Goal: Task Accomplishment & Management: Manage account settings

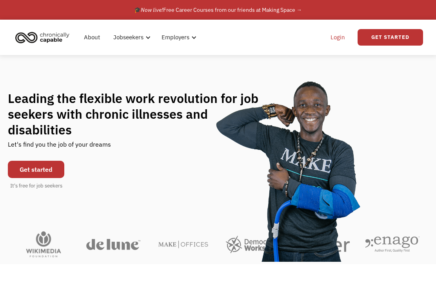
click at [338, 38] on link "Login" at bounding box center [338, 37] width 24 height 25
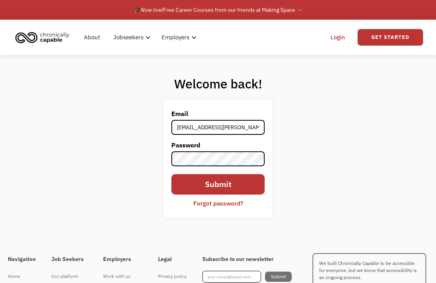
type input "[EMAIL_ADDRESS][PERSON_NAME][DOMAIN_NAME]"
click at [218, 195] on input "Submit" at bounding box center [218, 184] width 93 height 21
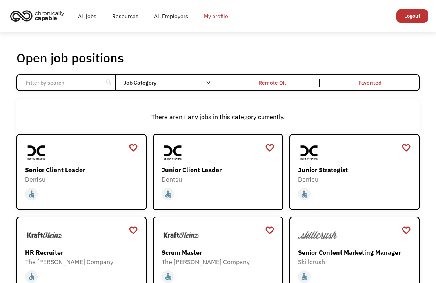
click at [217, 16] on link "My profile" at bounding box center [216, 16] width 40 height 25
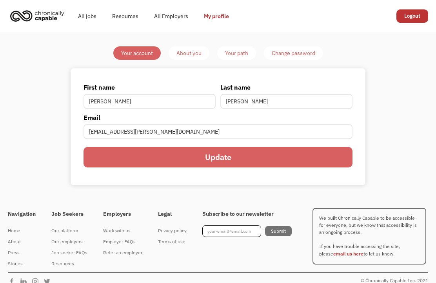
click at [199, 53] on div "About you" at bounding box center [189, 52] width 25 height 9
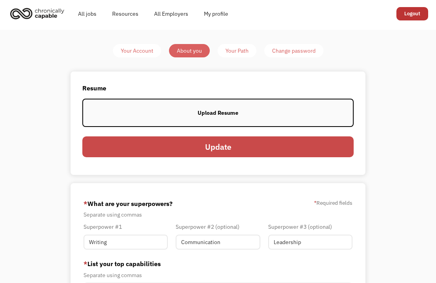
scroll to position [2, 0]
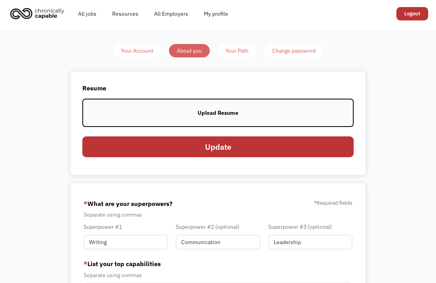
click at [242, 55] on div "Your Path" at bounding box center [237, 50] width 23 height 9
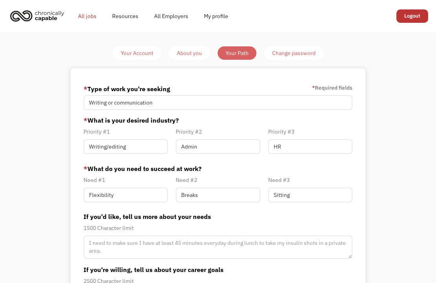
click at [91, 19] on link "All jobs" at bounding box center [87, 16] width 34 height 25
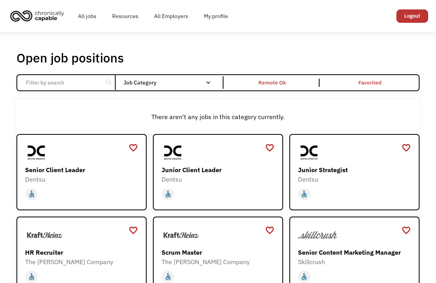
click at [212, 89] on div "Job Category" at bounding box center [172, 82] width 96 height 13
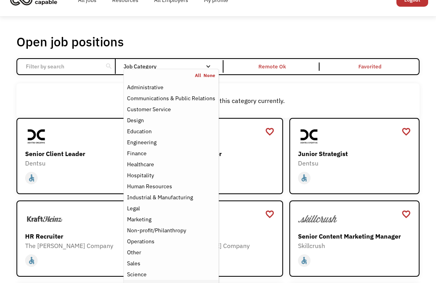
scroll to position [17, 0]
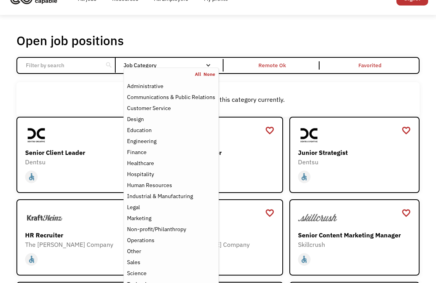
click at [262, 89] on div "There aren't any jobs in this category currently." at bounding box center [217, 99] width 403 height 34
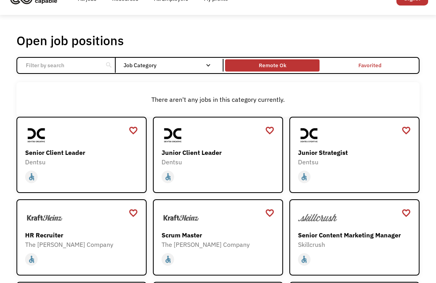
click at [269, 70] on div "Remote Ok" at bounding box center [272, 64] width 27 height 9
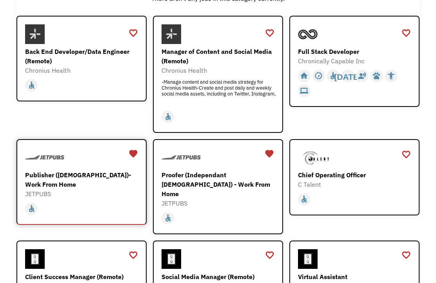
scroll to position [140, 0]
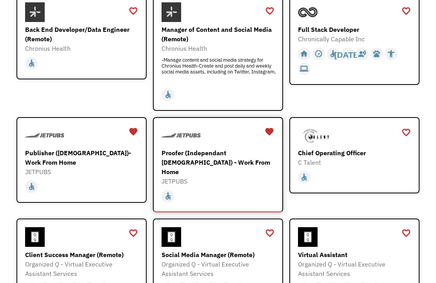
click at [192, 165] on div "Proofer (Independant [DEMOGRAPHIC_DATA]) - Work From Home" at bounding box center [219, 162] width 115 height 28
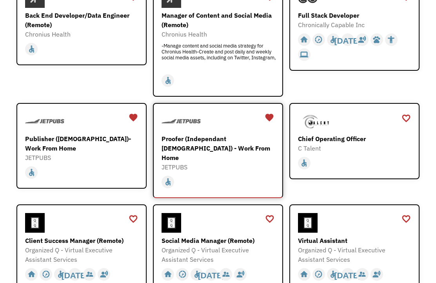
scroll to position [155, 0]
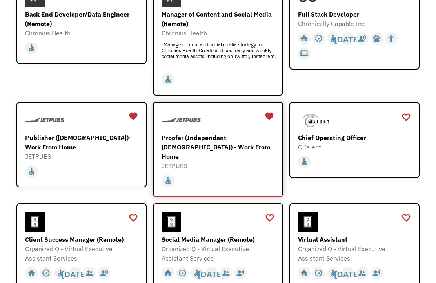
click at [212, 161] on div "JETPUBS" at bounding box center [219, 165] width 115 height 9
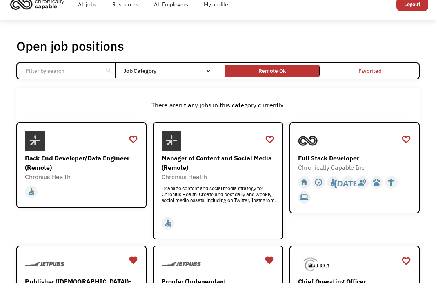
scroll to position [0, 0]
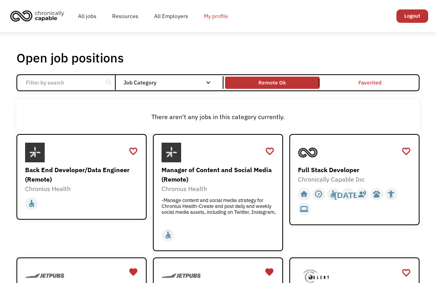
click at [214, 18] on link "My profile" at bounding box center [216, 16] width 40 height 25
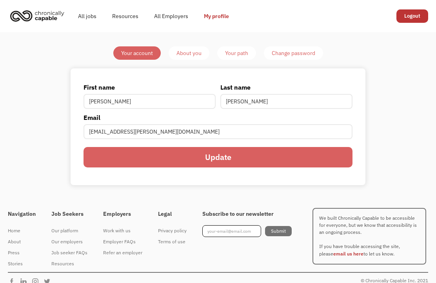
click at [197, 56] on div "About you" at bounding box center [189, 52] width 25 height 9
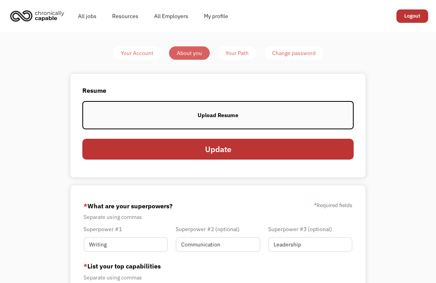
scroll to position [58, 0]
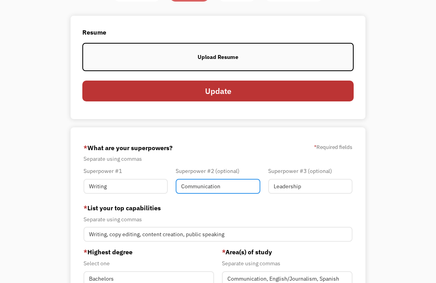
drag, startPoint x: 222, startPoint y: 196, endPoint x: 178, endPoint y: 195, distance: 43.6
click at [178, 193] on input "Communication" at bounding box center [218, 186] width 84 height 15
click at [196, 193] on input "Communication" at bounding box center [218, 186] width 84 height 15
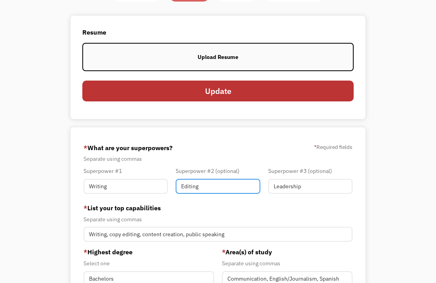
type input "Editing"
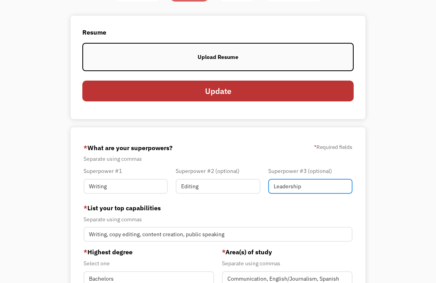
click at [301, 193] on input "Leadership" at bounding box center [310, 186] width 84 height 15
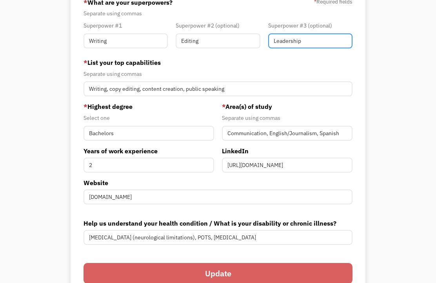
scroll to position [212, 0]
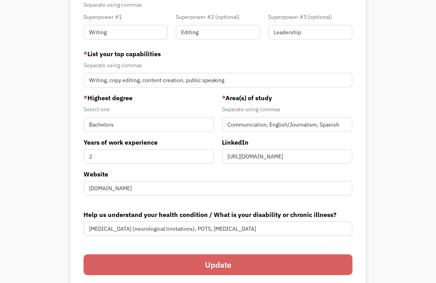
click at [231, 275] on input "Update" at bounding box center [218, 264] width 269 height 21
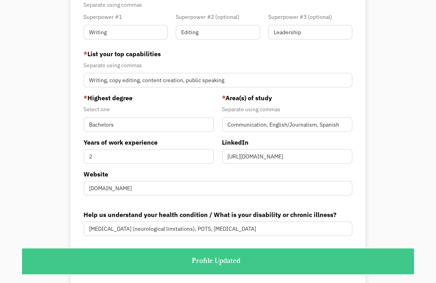
scroll to position [37, 0]
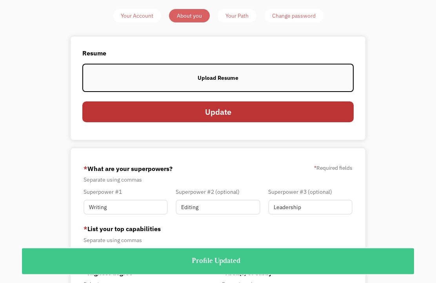
click at [238, 21] on div "Your Path" at bounding box center [237, 15] width 23 height 9
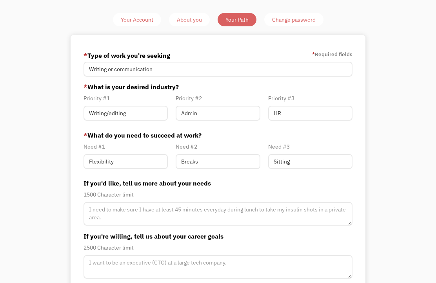
scroll to position [33, 0]
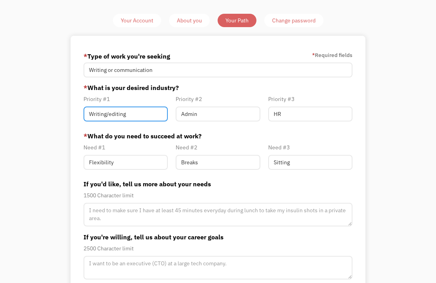
click at [142, 118] on input "Writing/editing" at bounding box center [126, 113] width 84 height 15
type input "W"
type input "Writing"
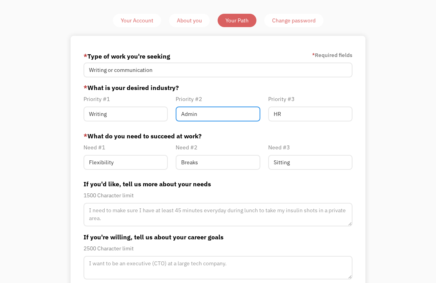
click at [224, 117] on input "Admin" at bounding box center [218, 113] width 84 height 15
type input "A"
type input "Editing"
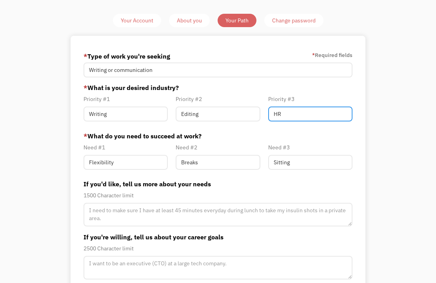
click at [316, 121] on input "HR" at bounding box center [310, 113] width 84 height 15
type input "H"
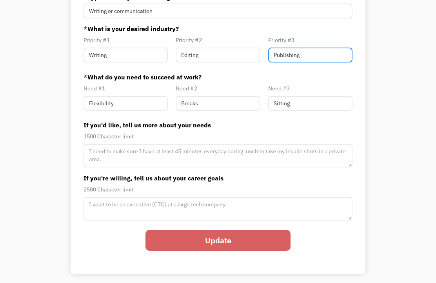
scroll to position [91, 0]
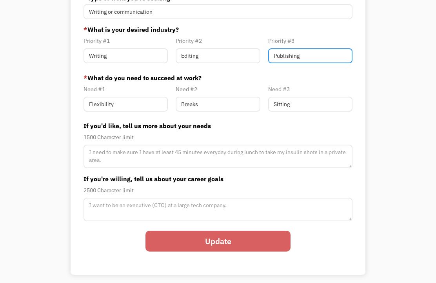
type input "Publishing"
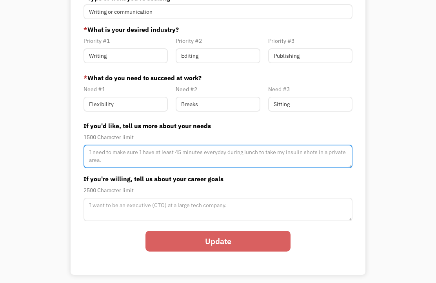
click at [173, 157] on textarea "Member-Path-Update" at bounding box center [218, 156] width 269 height 24
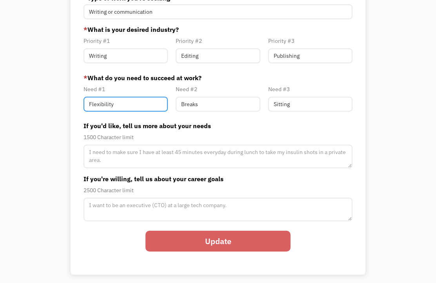
drag, startPoint x: 111, startPoint y: 109, endPoint x: 70, endPoint y: 108, distance: 40.8
click at [70, 108] on div "Your Account About you Your Path Change password * Type of work you're seeking …" at bounding box center [218, 115] width 369 height 319
type input "F"
type input "Remote"
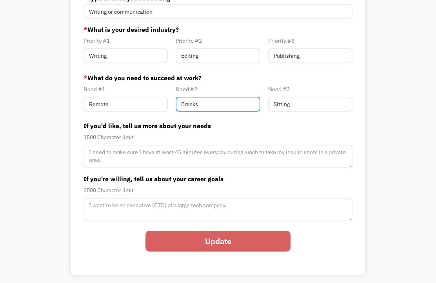
click at [209, 111] on input "Breaks" at bounding box center [218, 104] width 84 height 15
type input "B"
type input "Flexibility"
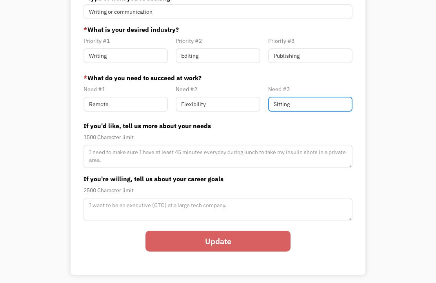
click at [320, 111] on input "Sitting" at bounding box center [310, 104] width 84 height 15
type input "S"
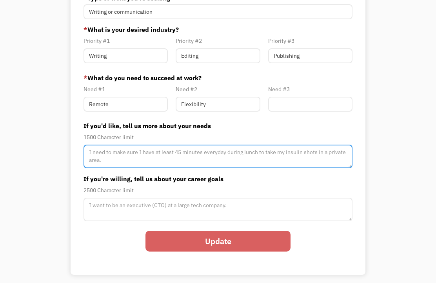
click at [156, 168] on textarea "Member-Path-Update" at bounding box center [218, 156] width 269 height 24
type textarea "I need to only work between 10-15hr per week."
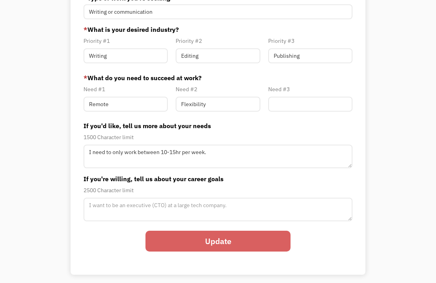
click at [186, 251] on input "Update" at bounding box center [218, 240] width 145 height 21
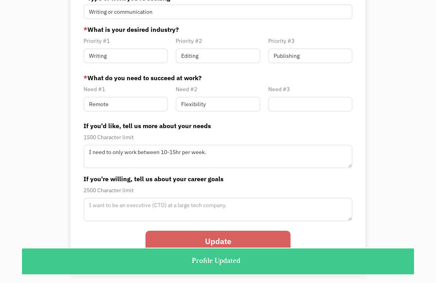
scroll to position [0, 0]
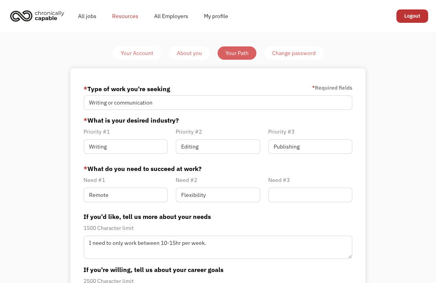
click at [128, 18] on link "Resources" at bounding box center [125, 16] width 42 height 25
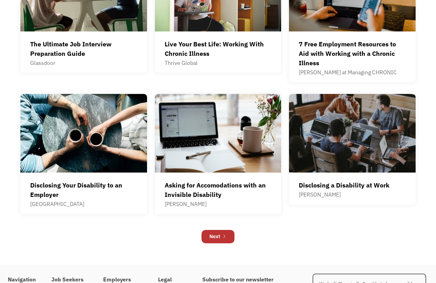
scroll to position [477, 0]
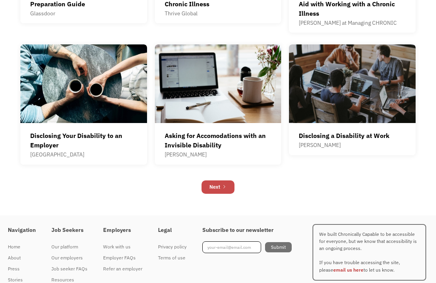
click at [216, 192] on div "Next" at bounding box center [215, 187] width 11 height 9
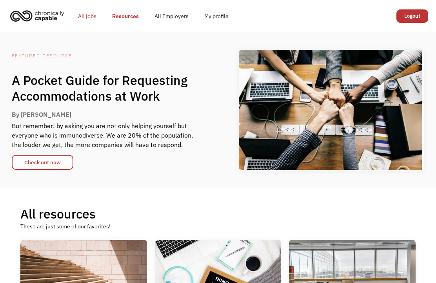
click at [91, 17] on link "All jobs" at bounding box center [87, 16] width 34 height 25
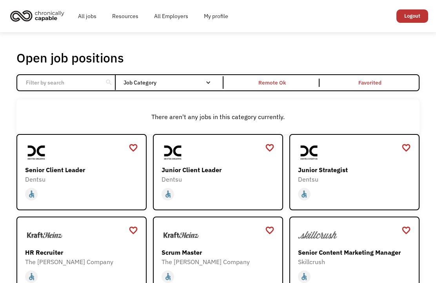
click at [208, 85] on div "Email Form" at bounding box center [208, 82] width 5 height 5
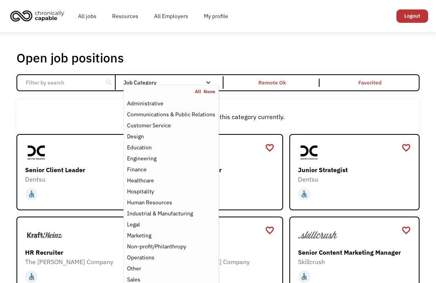
drag, startPoint x: 88, startPoint y: 86, endPoint x: 93, endPoint y: 87, distance: 5.9
click at [88, 86] on input "Email Form" at bounding box center [60, 82] width 78 height 15
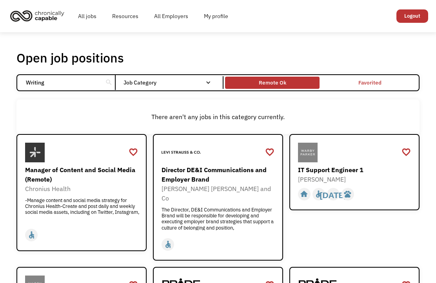
type input "Writing"
click at [280, 87] on div "Remote Ok" at bounding box center [272, 82] width 27 height 9
